Goal: Transaction & Acquisition: Purchase product/service

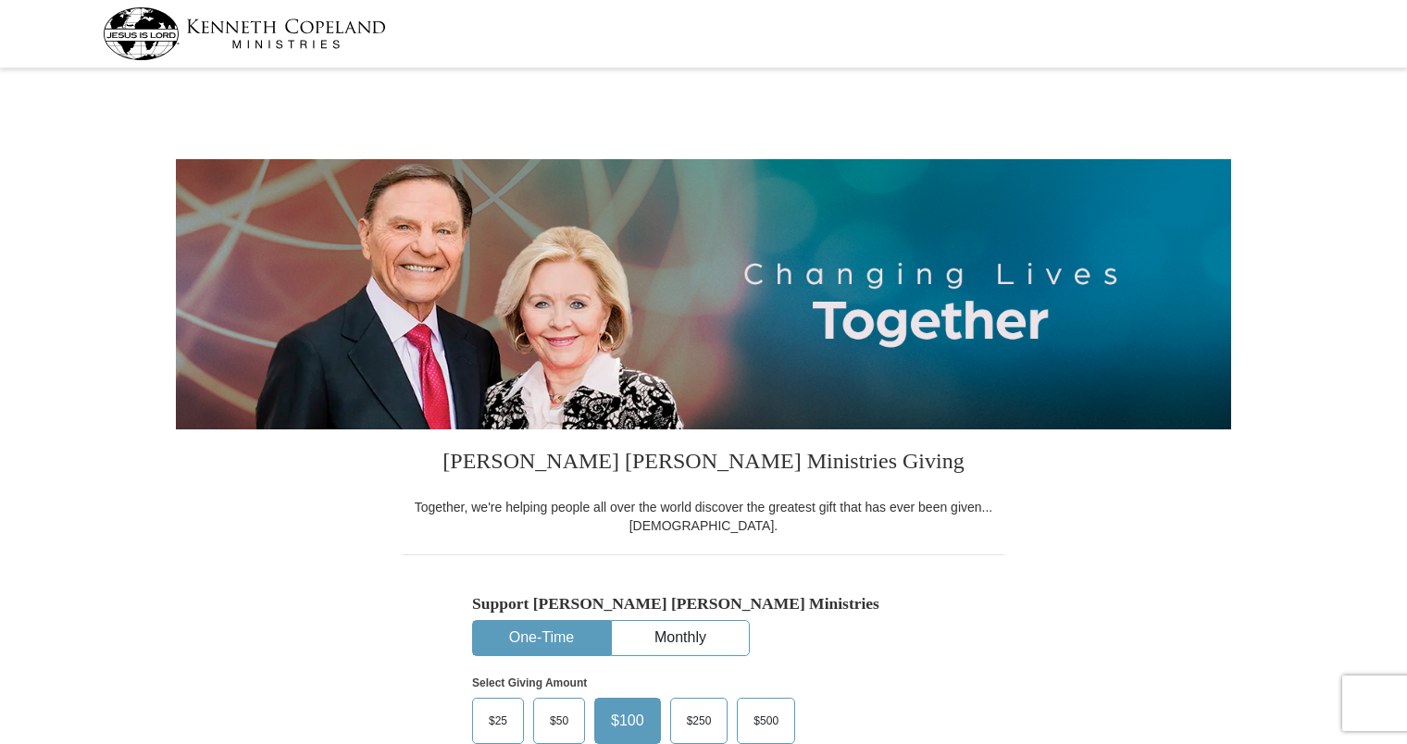
select select "FL"
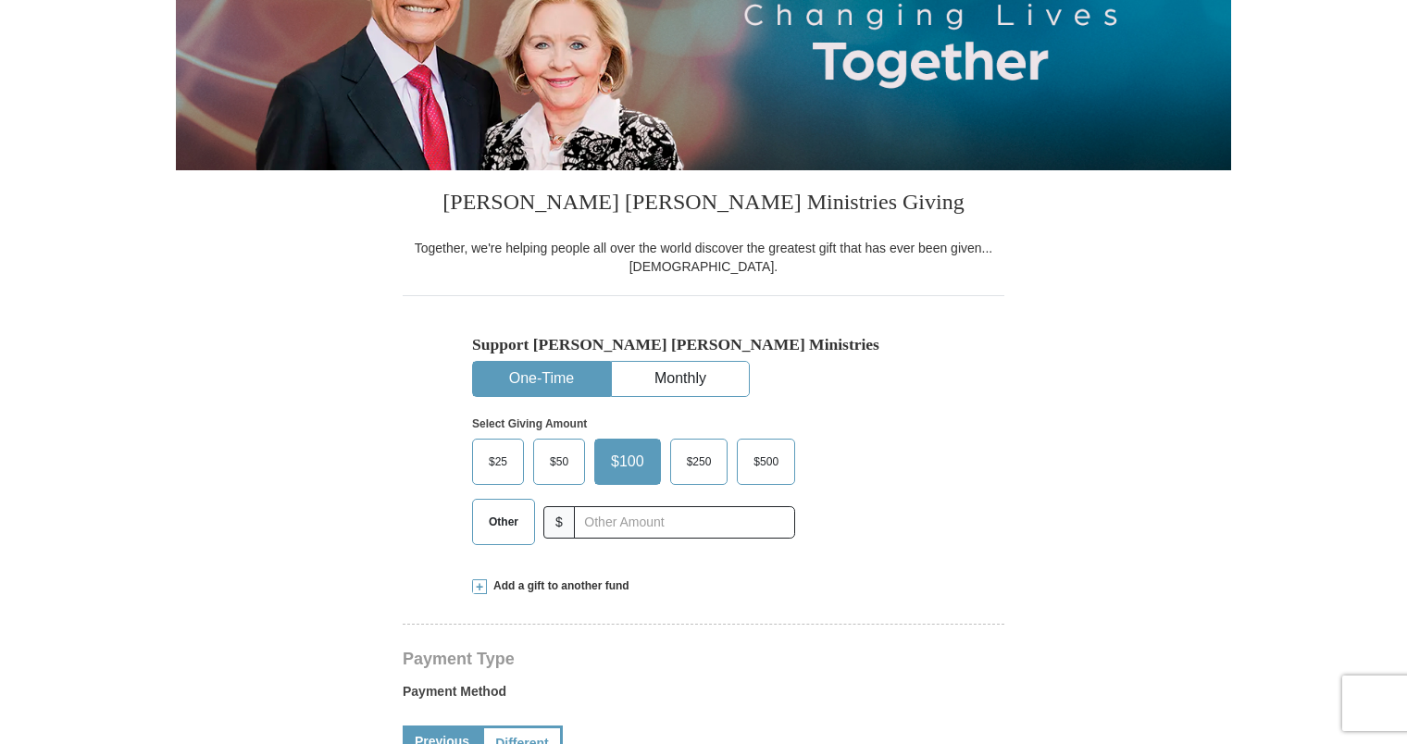
scroll to position [278, 0]
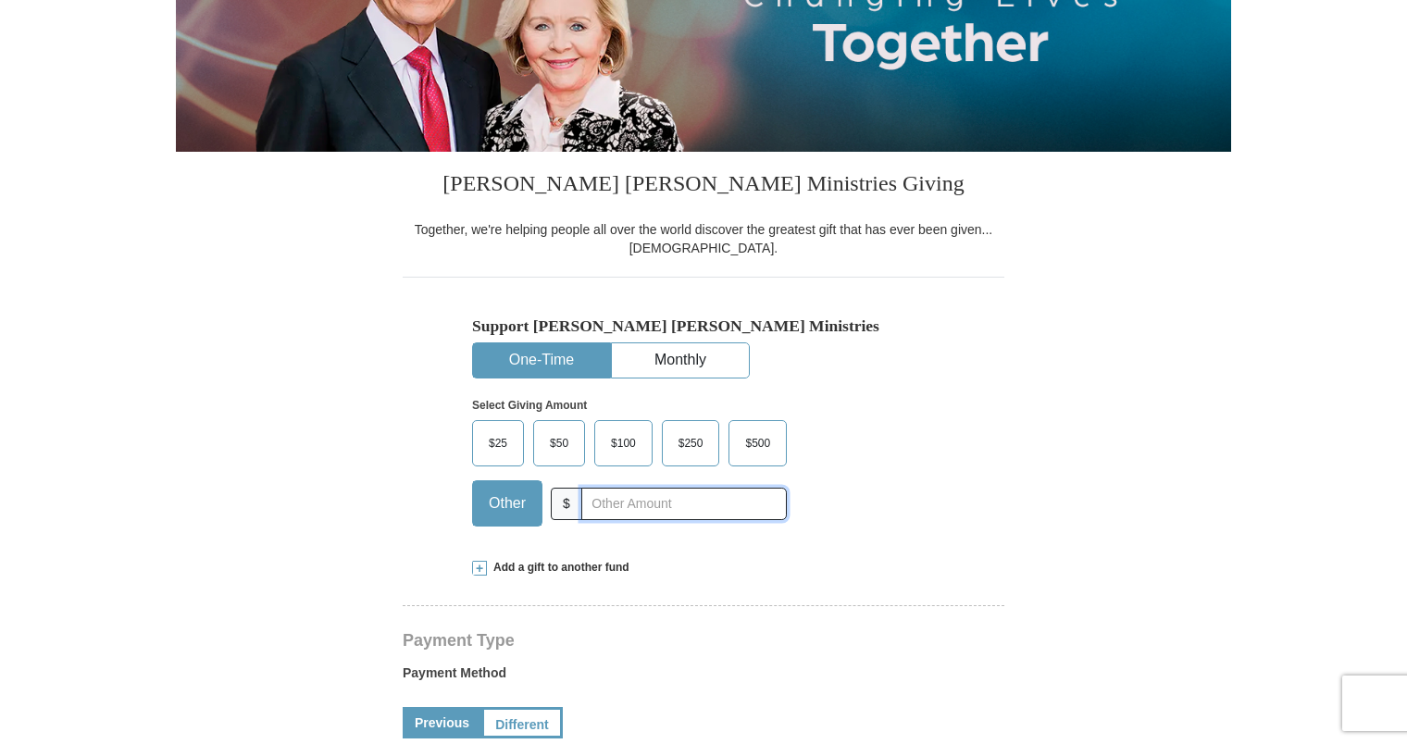
click at [687, 499] on input "text" at bounding box center [684, 504] width 206 height 32
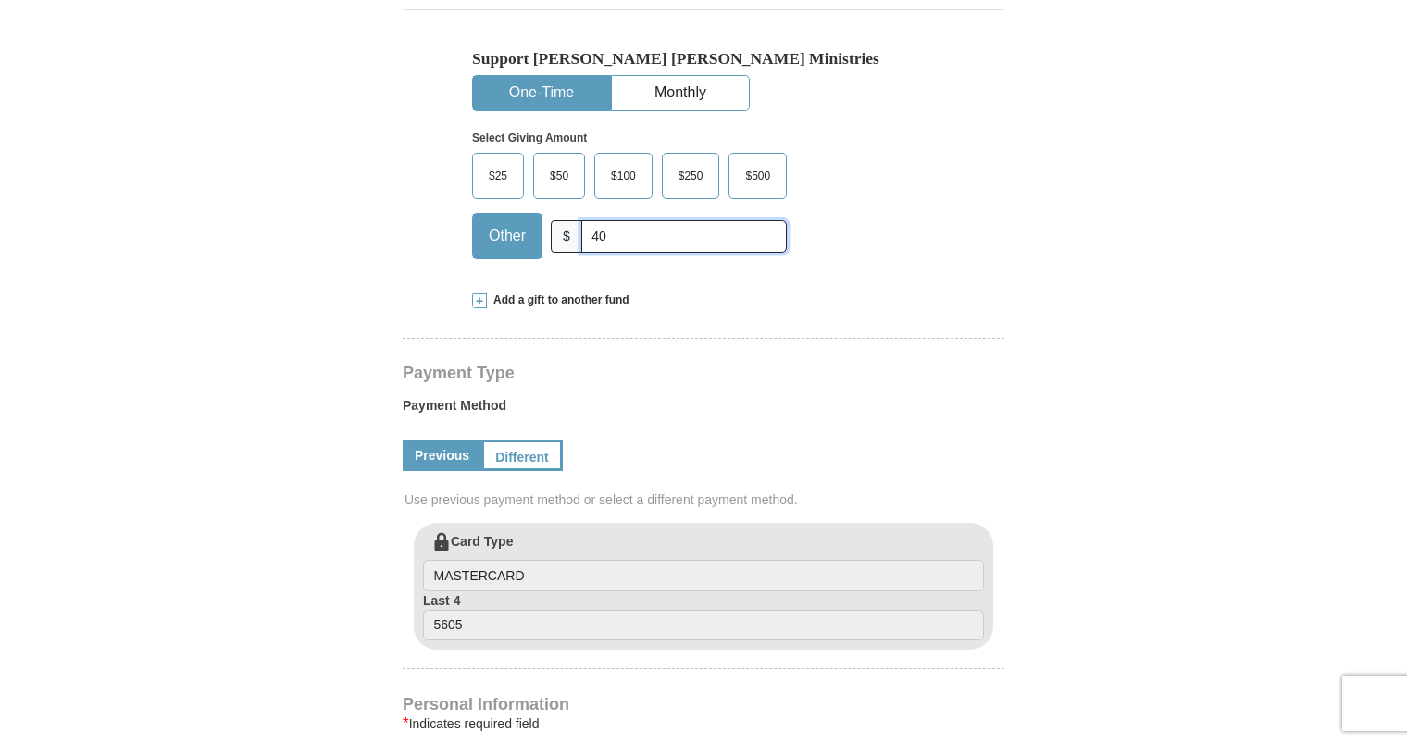
scroll to position [556, 0]
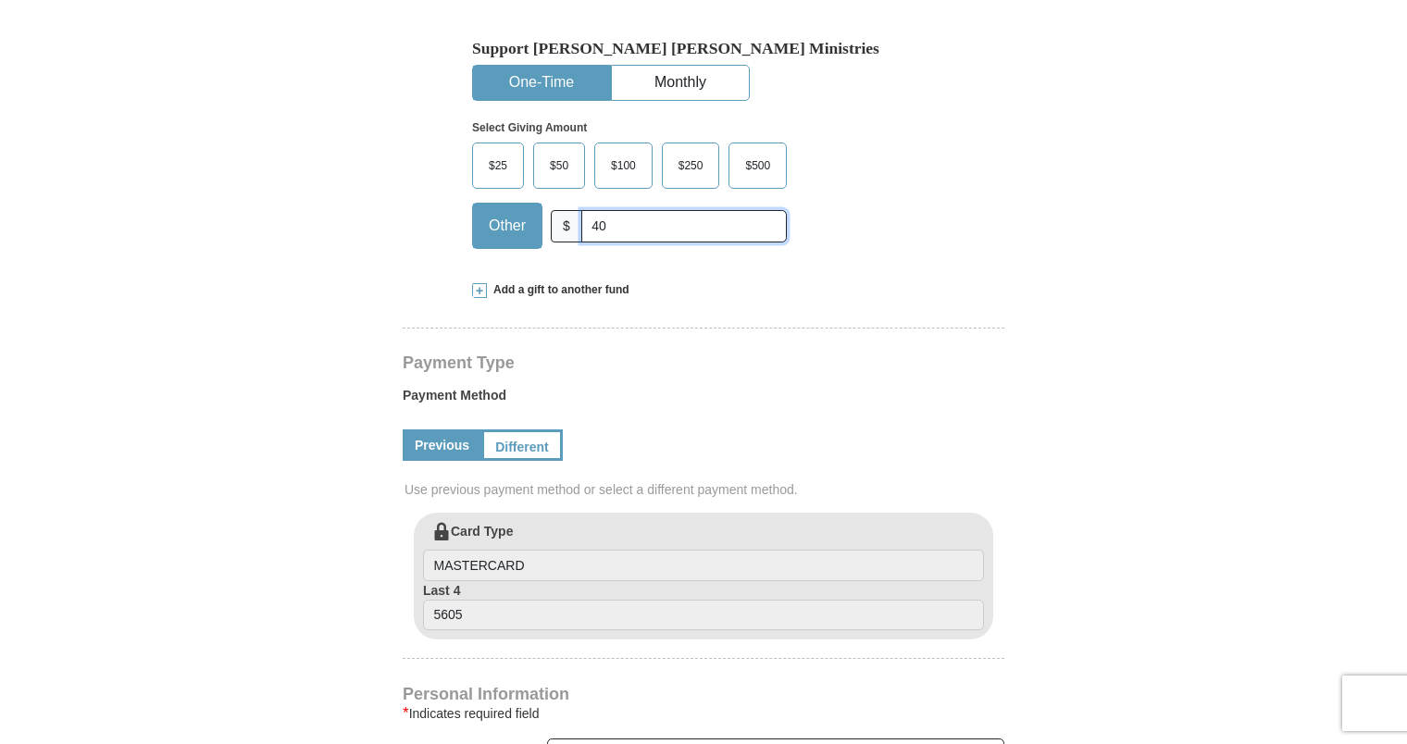
type input "40"
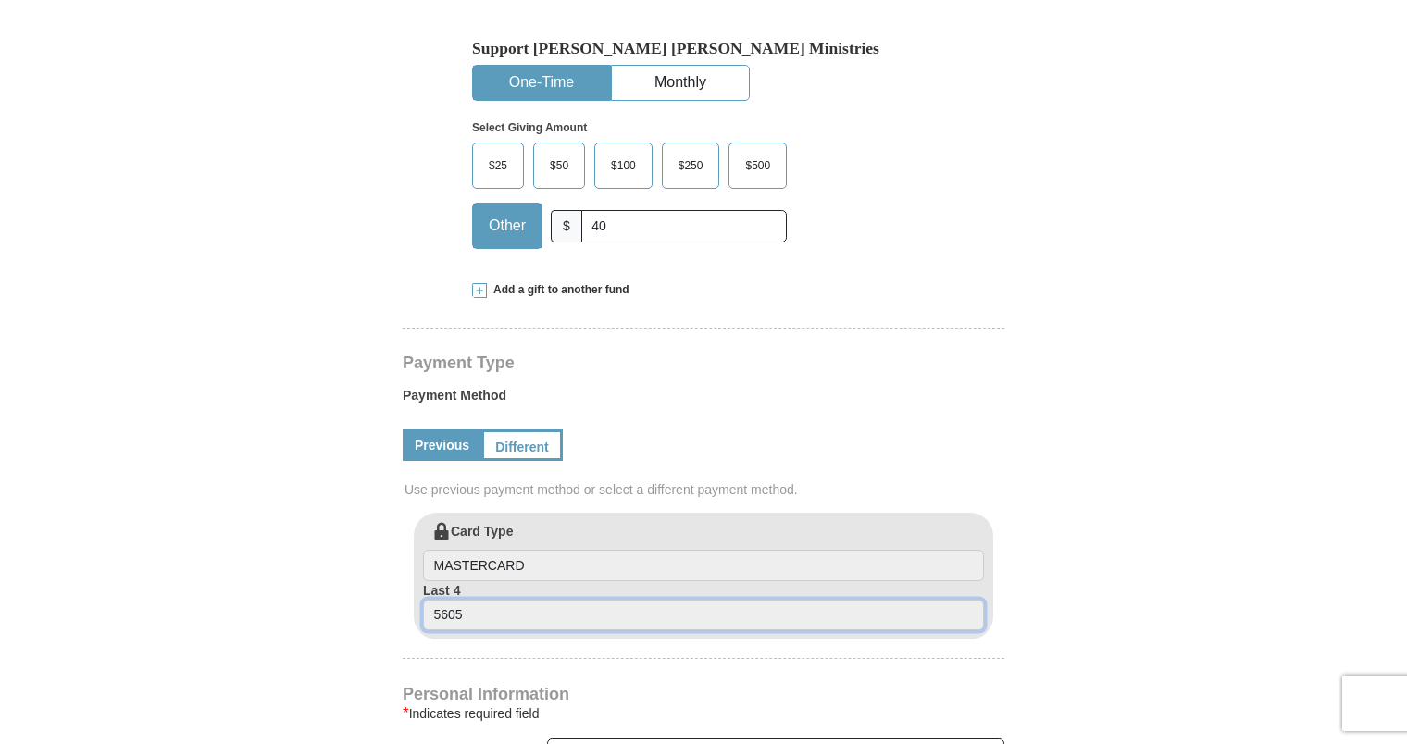
click at [590, 610] on input "5605" at bounding box center [703, 615] width 561 height 31
click at [521, 447] on link "Different" at bounding box center [520, 445] width 78 height 31
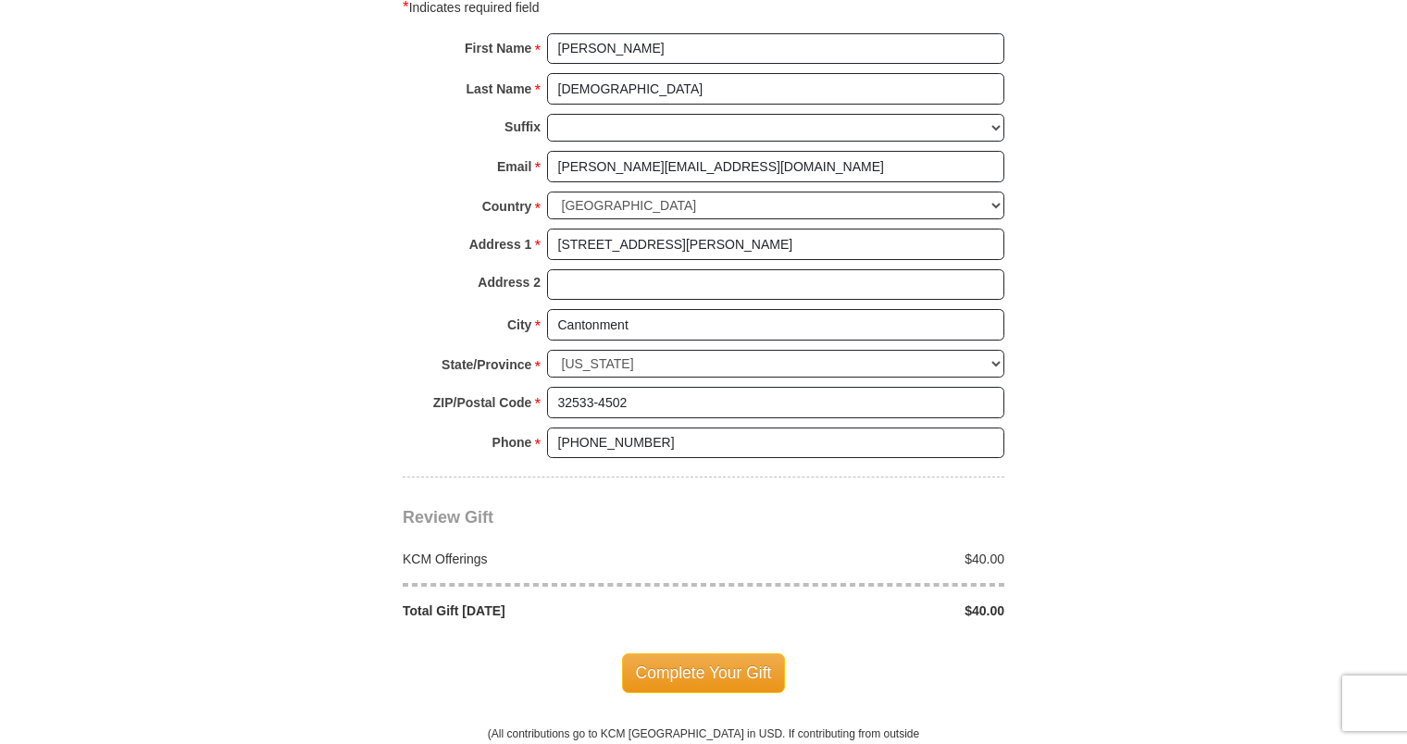
scroll to position [1481, 0]
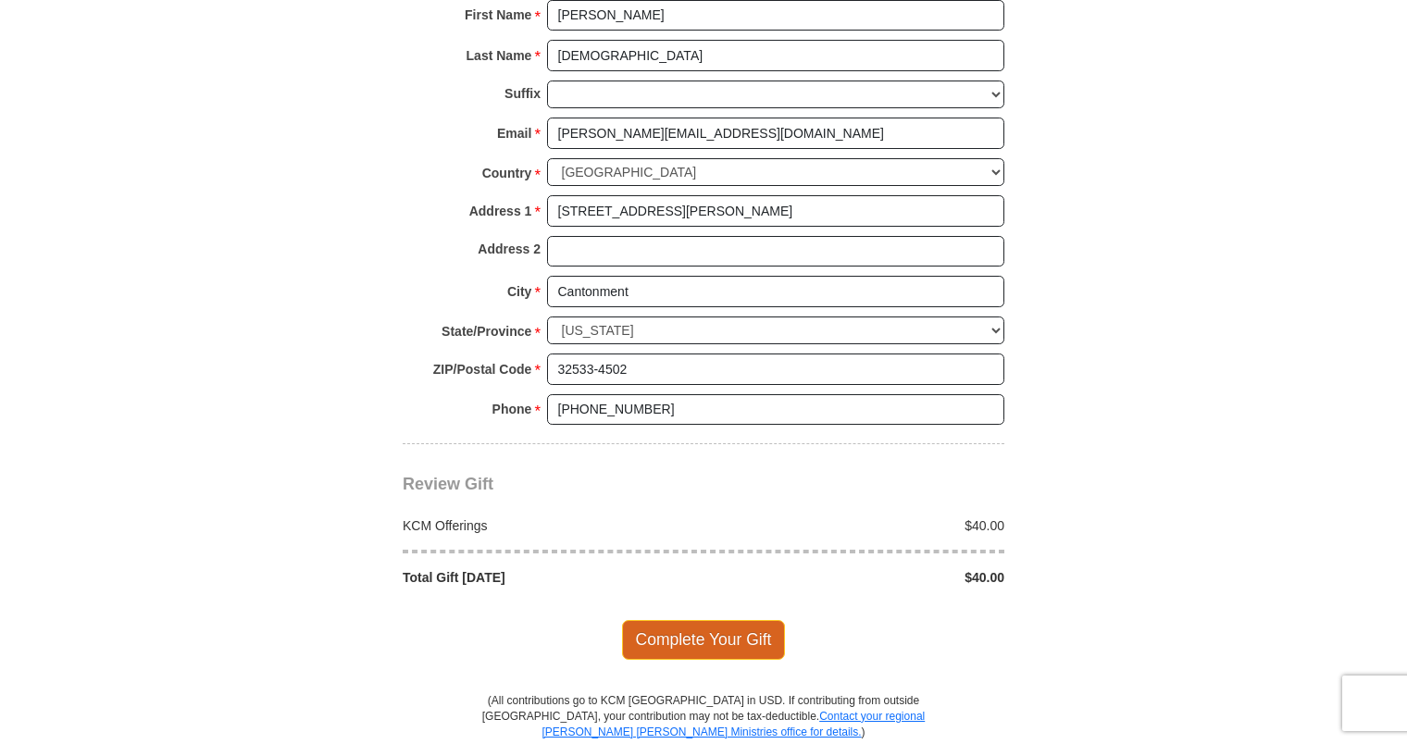
click at [704, 624] on span "Complete Your Gift" at bounding box center [704, 639] width 164 height 39
